Goal: Check status: Check status

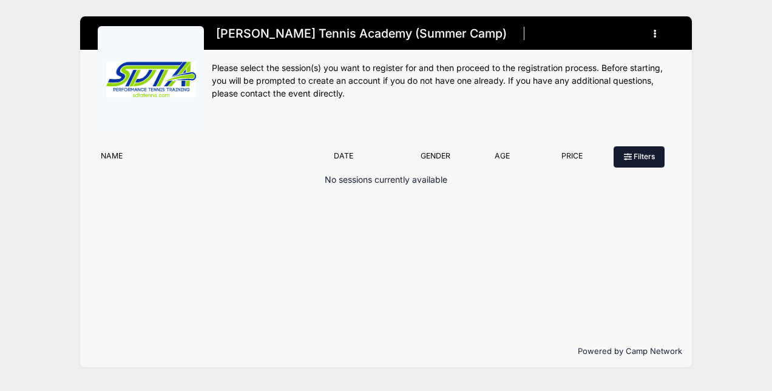
click at [635, 159] on button "Filters" at bounding box center [639, 156] width 51 height 21
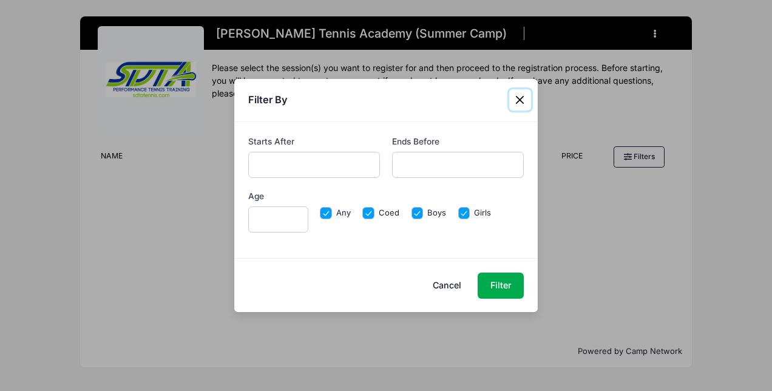
click at [523, 97] on button "Close" at bounding box center [520, 100] width 22 height 22
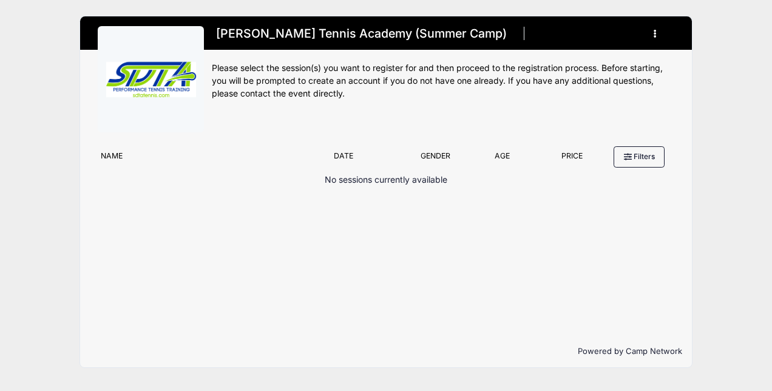
click at [662, 33] on button "button" at bounding box center [658, 33] width 33 height 21
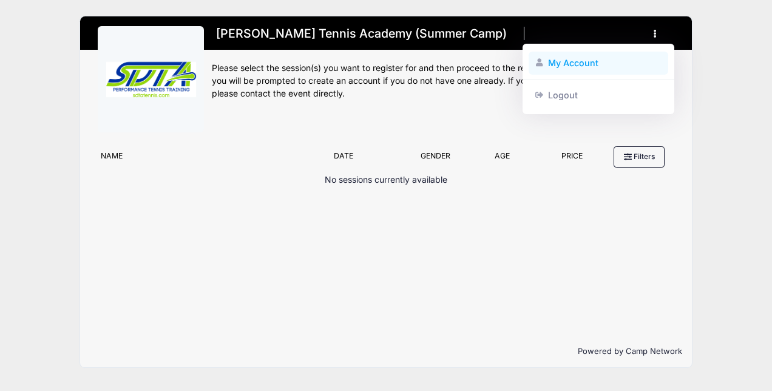
click at [571, 66] on link "My Account" at bounding box center [599, 63] width 140 height 23
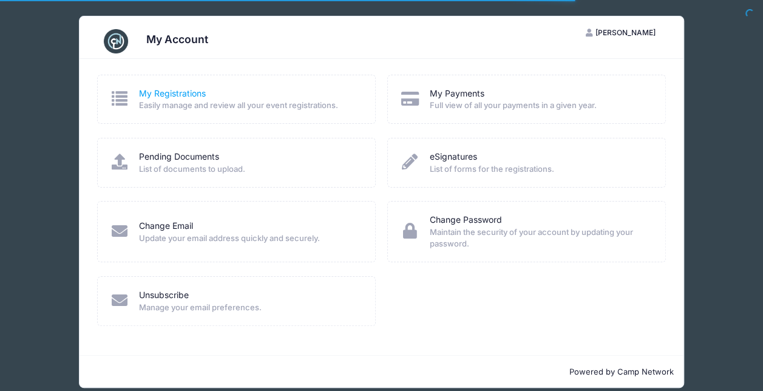
click at [174, 98] on link "My Registrations" at bounding box center [172, 93] width 67 height 13
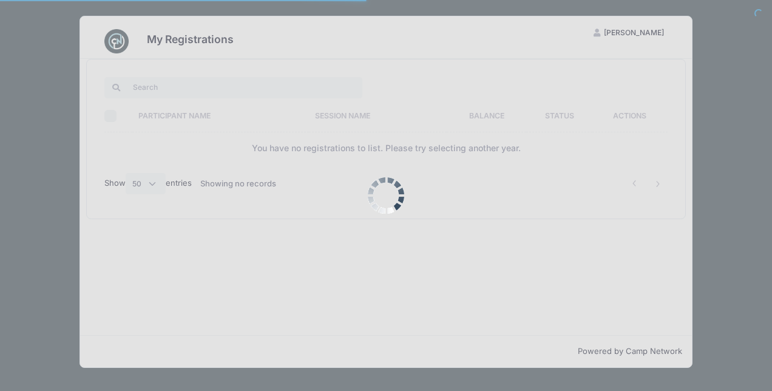
select select "50"
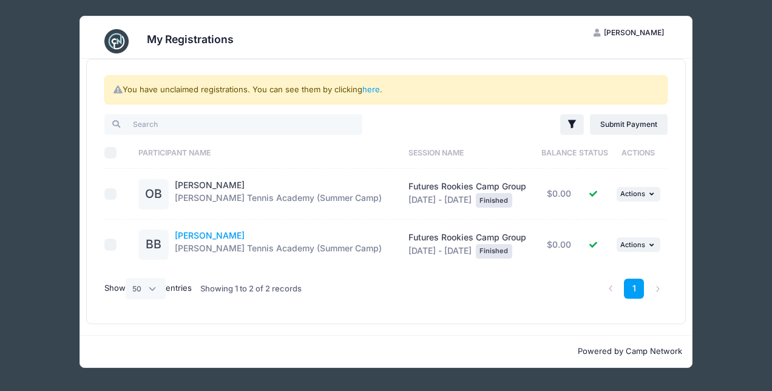
click at [215, 234] on link "[PERSON_NAME]" at bounding box center [210, 235] width 70 height 10
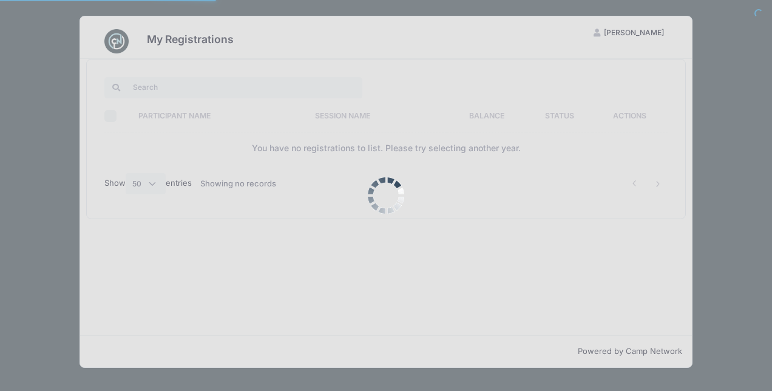
select select "50"
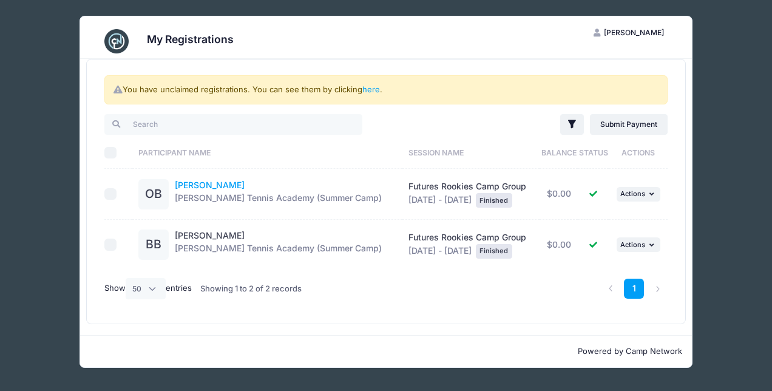
click at [188, 179] on div "Olivia Bonnaig Stephen Diaz Tennis Academy (Summer Camp)" at bounding box center [278, 194] width 207 height 30
click at [202, 185] on link "Olivia Bonnaig" at bounding box center [210, 185] width 70 height 10
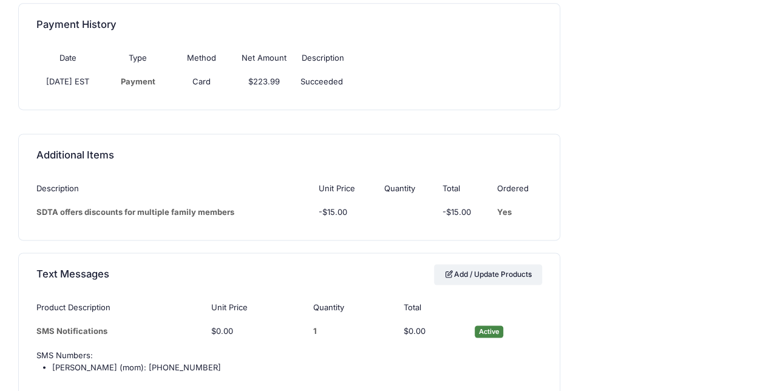
scroll to position [663, 0]
